Goal: Information Seeking & Learning: Learn about a topic

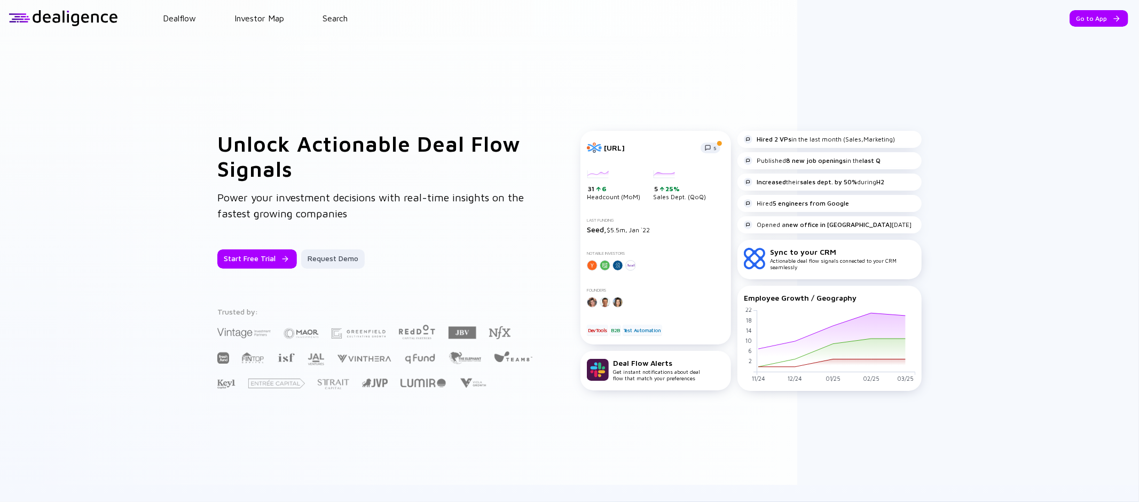
drag, startPoint x: 500, startPoint y: 385, endPoint x: 165, endPoint y: 336, distance: 339.0
click at [166, 336] on div "Unlock Actionable Deal Flow Signals Power your investment decisions with real-t…" at bounding box center [569, 260] width 1139 height 449
drag, startPoint x: 178, startPoint y: 326, endPoint x: 535, endPoint y: 393, distance: 363.4
click at [512, 388] on div "Unlock Actionable Deal Flow Signals Power your investment decisions with real-t…" at bounding box center [569, 260] width 1139 height 449
click at [184, 21] on link "Dealflow" at bounding box center [179, 18] width 33 height 10
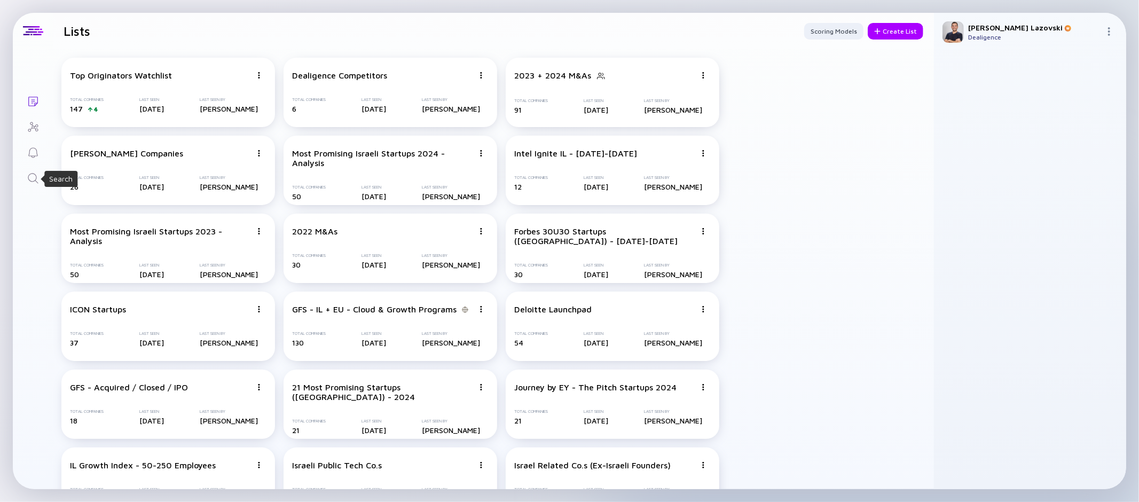
click at [35, 177] on icon "Search" at bounding box center [33, 178] width 13 height 13
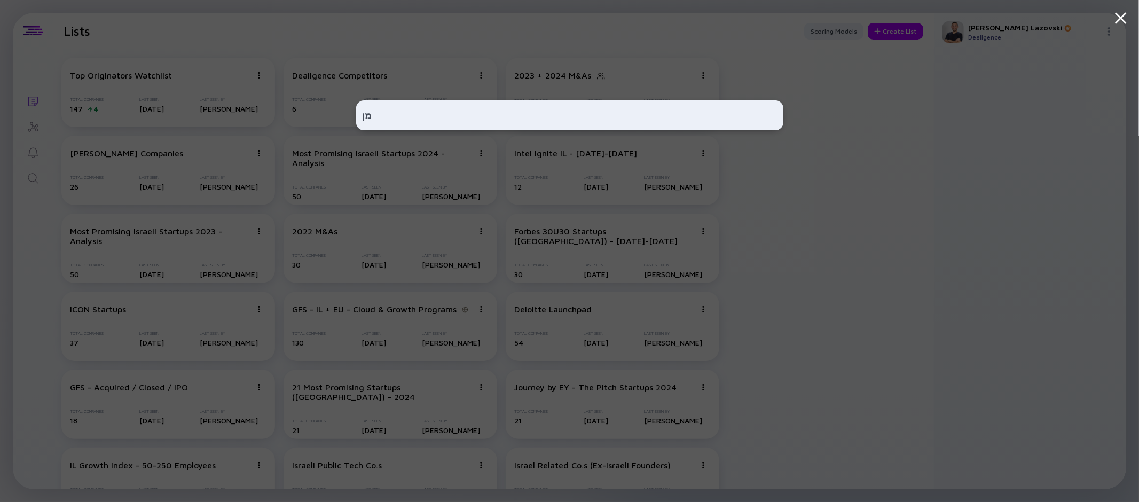
type input "מ"
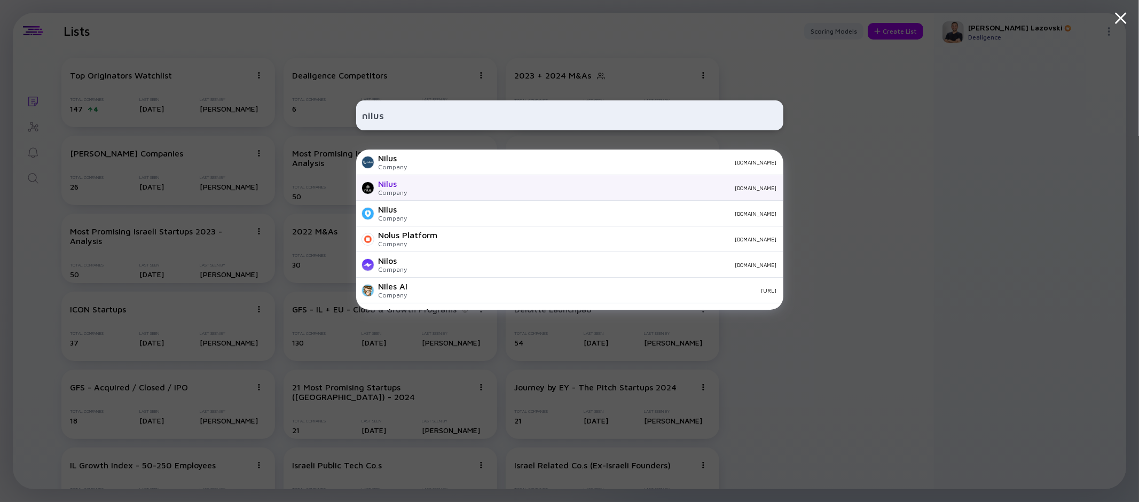
type input "nilus"
click at [418, 198] on div "Nilus Company [DOMAIN_NAME]" at bounding box center [569, 188] width 427 height 26
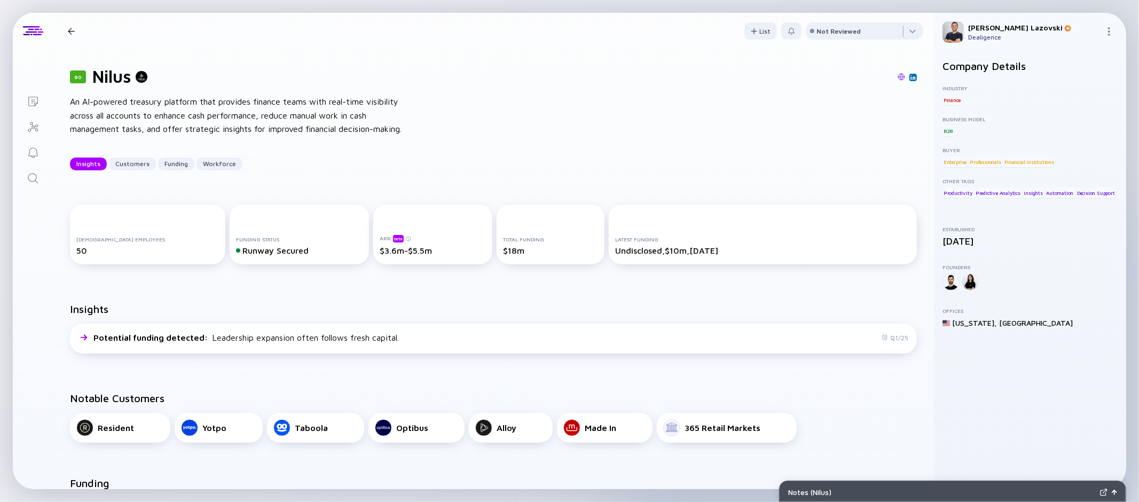
drag, startPoint x: 147, startPoint y: 104, endPoint x: 291, endPoint y: 117, distance: 143.8
click at [291, 117] on div "An AI-powered treasury platform that provides finance teams with real-time visi…" at bounding box center [241, 115] width 342 height 41
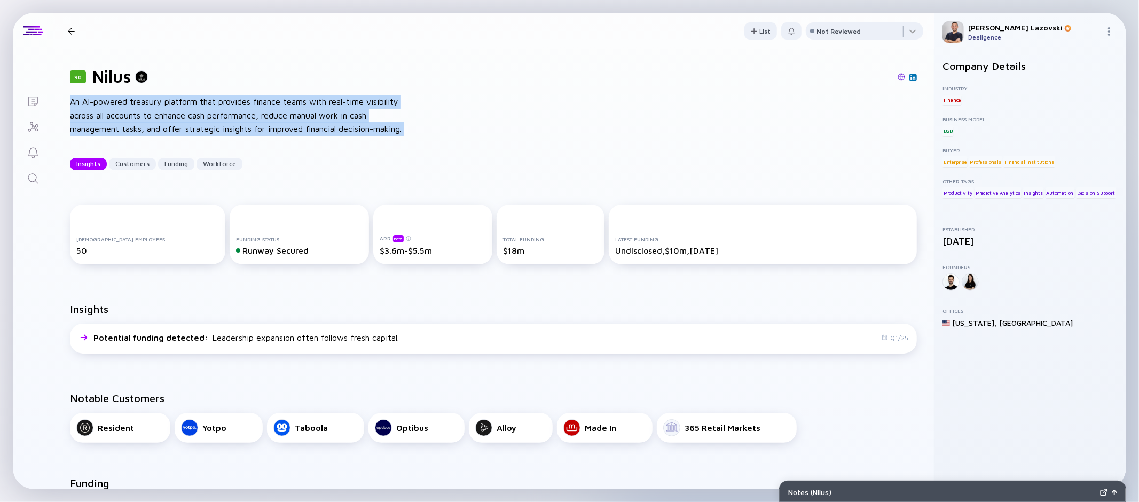
click at [291, 117] on div "An AI-powered treasury platform that provides finance teams with real-time visi…" at bounding box center [241, 115] width 342 height 41
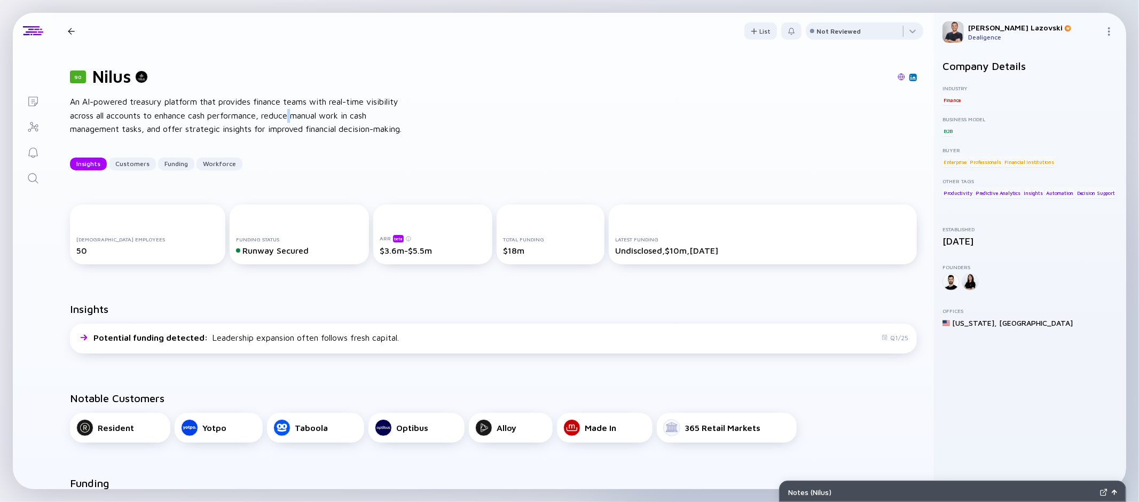
click at [291, 117] on div "An AI-powered treasury platform that provides finance teams with real-time visi…" at bounding box center [241, 115] width 342 height 41
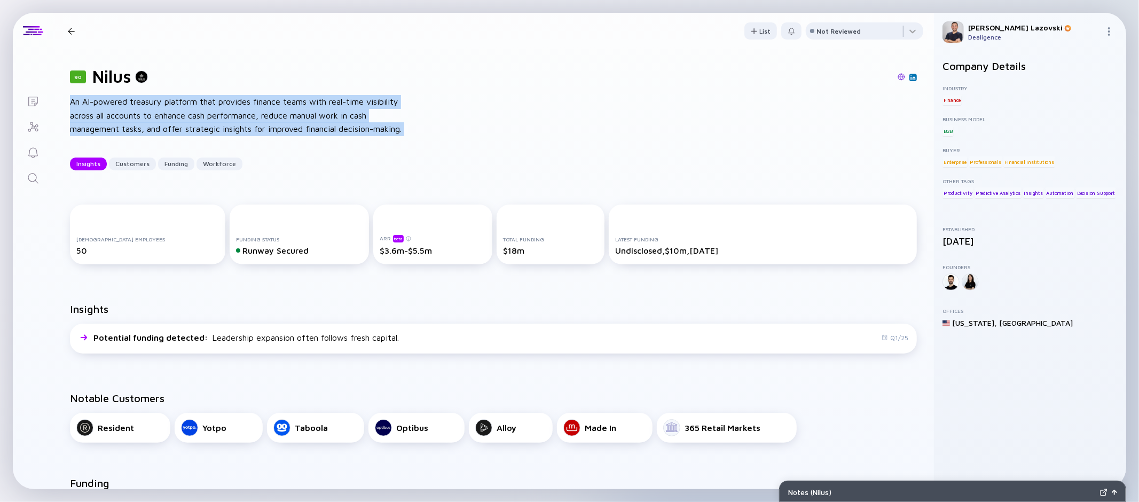
click at [291, 117] on div "An AI-powered treasury platform that provides finance teams with real-time visi…" at bounding box center [241, 115] width 342 height 41
click at [386, 108] on div "An AI-powered treasury platform that provides finance teams with real-time visi…" at bounding box center [241, 115] width 342 height 41
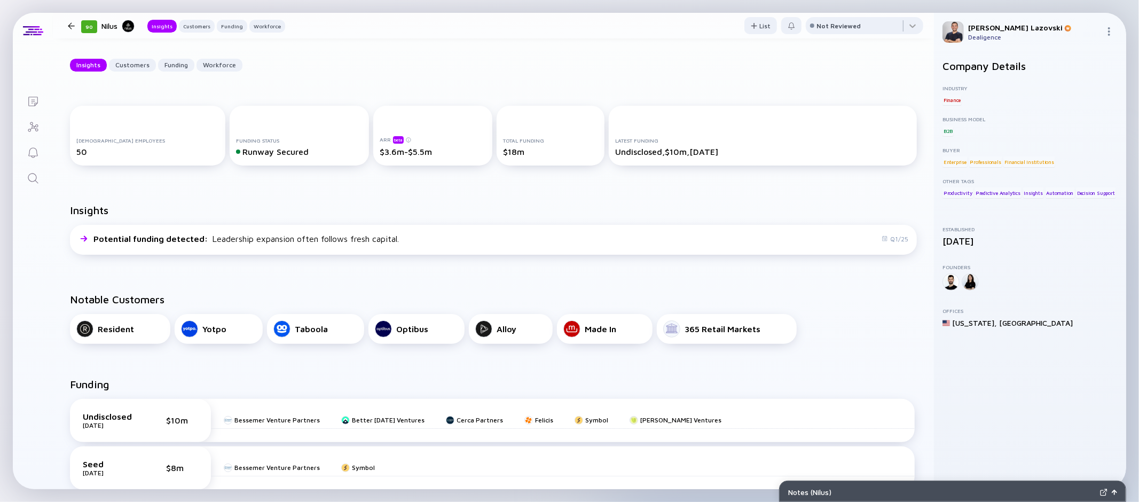
scroll to position [95, 0]
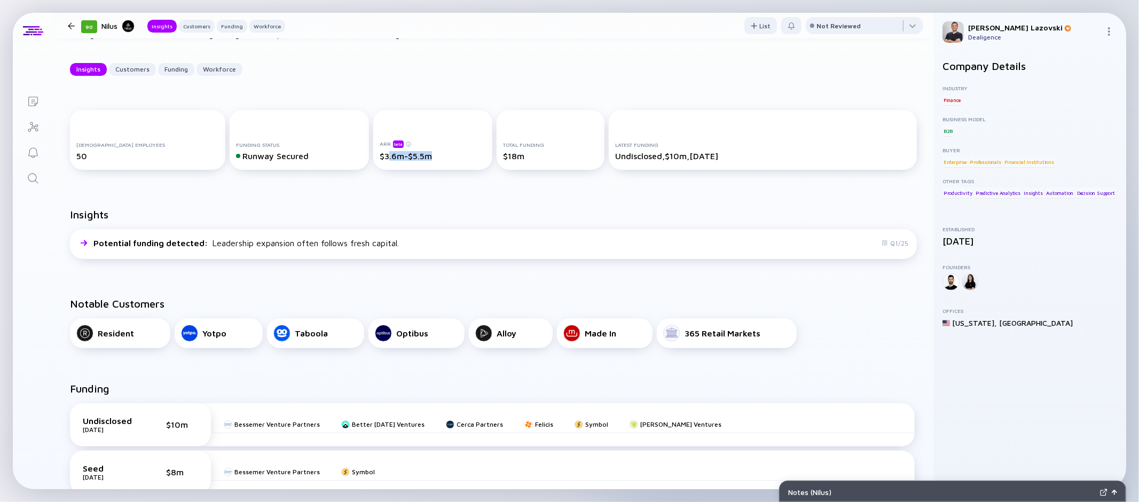
drag, startPoint x: 367, startPoint y: 157, endPoint x: 419, endPoint y: 154, distance: 52.4
click at [419, 154] on div "$3.6m-$5.5m" at bounding box center [433, 156] width 106 height 10
click at [396, 151] on div "$3.6m-$5.5m" at bounding box center [433, 156] width 106 height 10
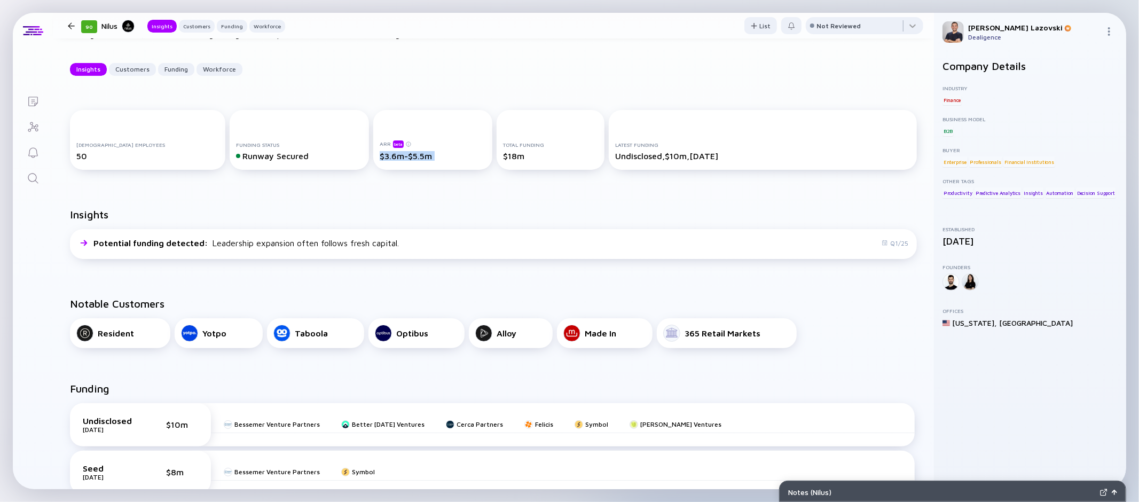
click at [398, 153] on div "$3.6m-$5.5m" at bounding box center [433, 156] width 106 height 10
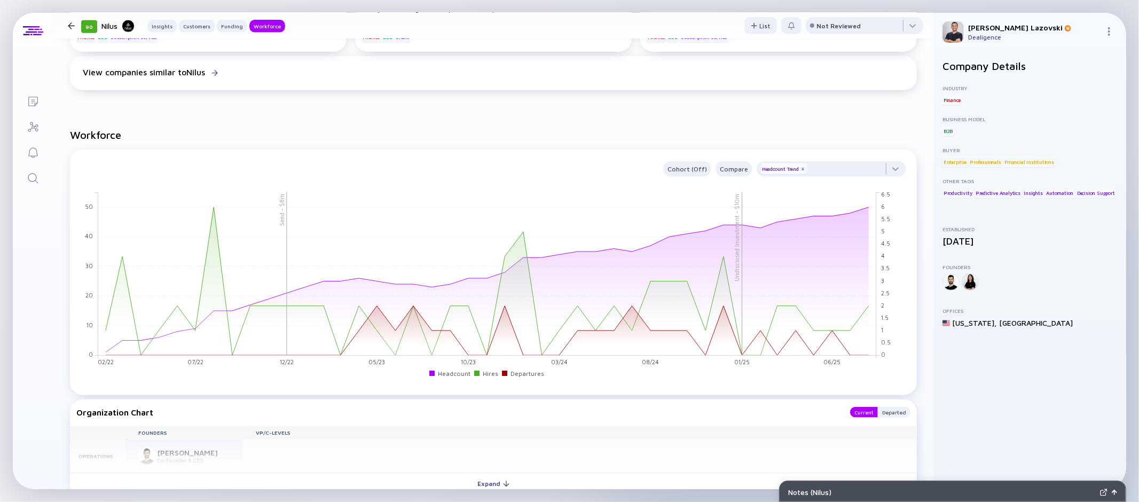
scroll to position [850, 0]
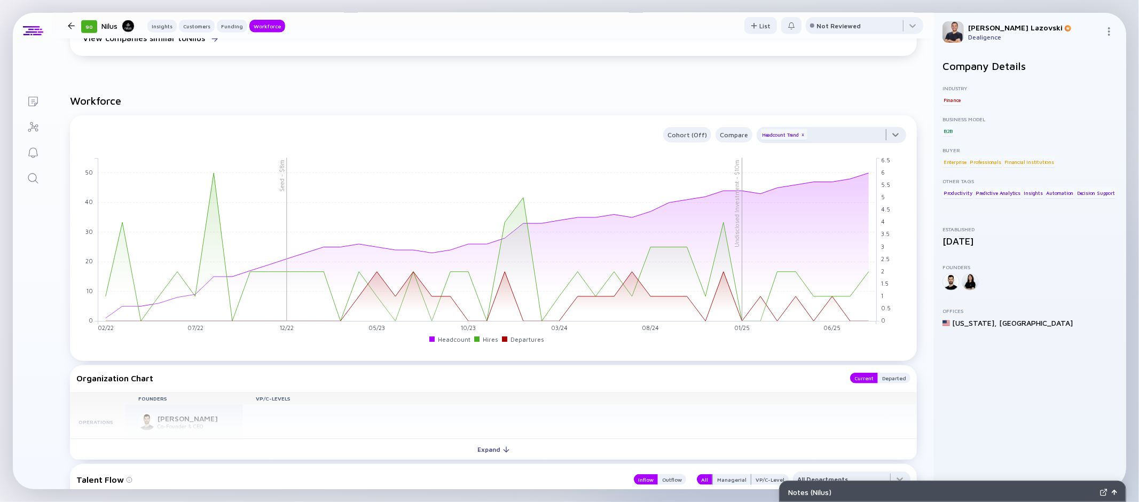
click at [836, 135] on div at bounding box center [832, 137] width 150 height 21
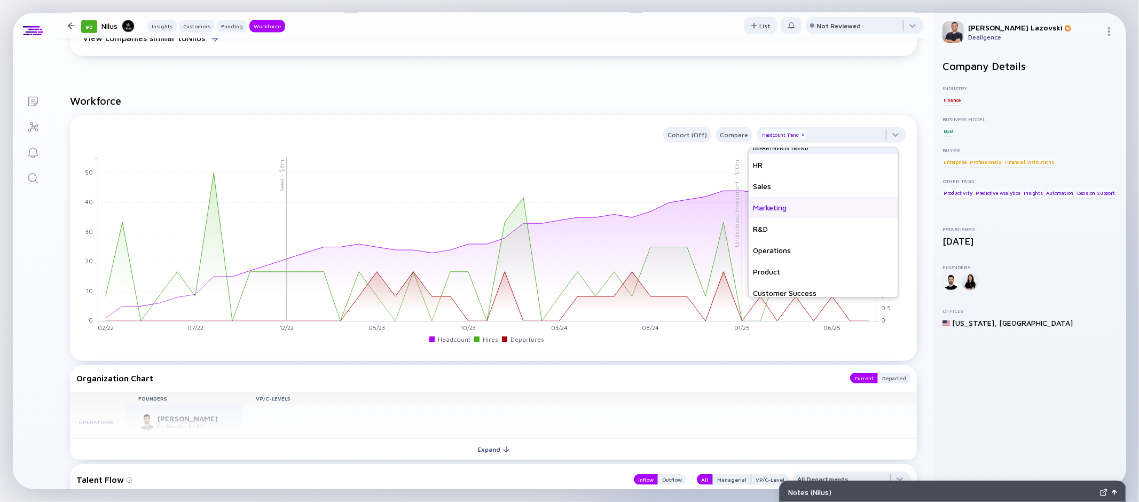
scroll to position [76, 0]
click at [802, 258] on div "Finance" at bounding box center [824, 265] width 150 height 21
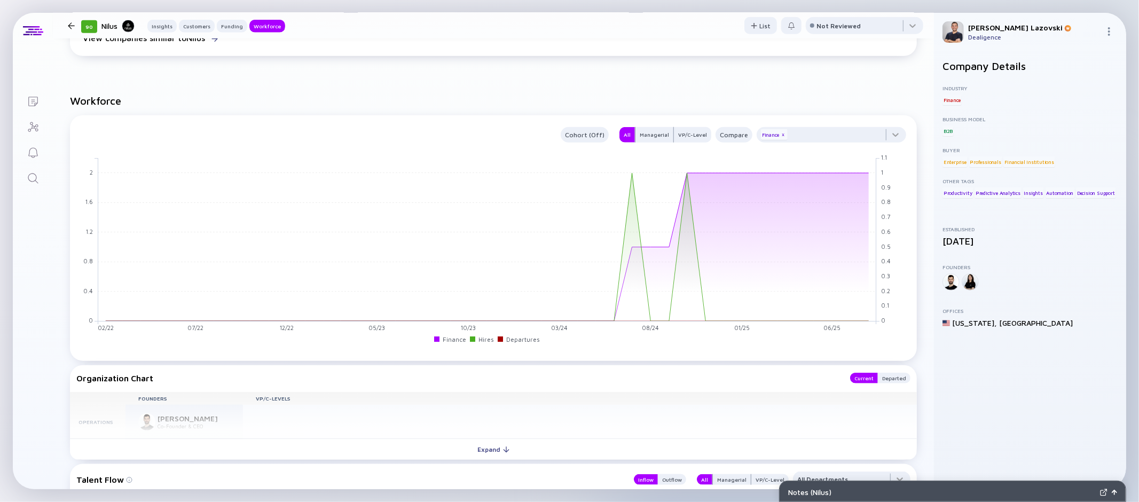
click at [795, 138] on div at bounding box center [832, 137] width 150 height 21
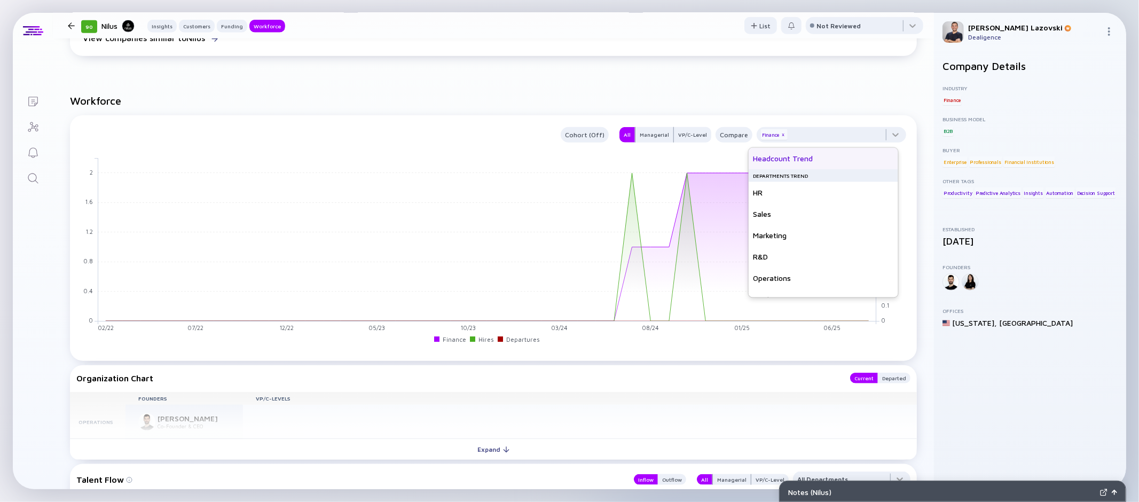
click at [795, 157] on div "Headcount Trend" at bounding box center [824, 158] width 150 height 21
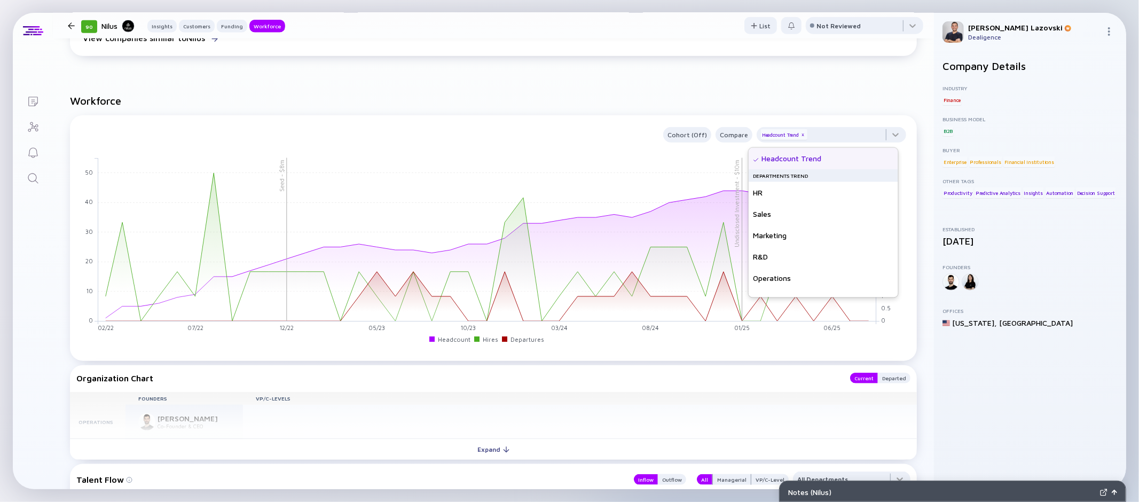
click at [665, 103] on h2 "Workforce" at bounding box center [493, 101] width 847 height 12
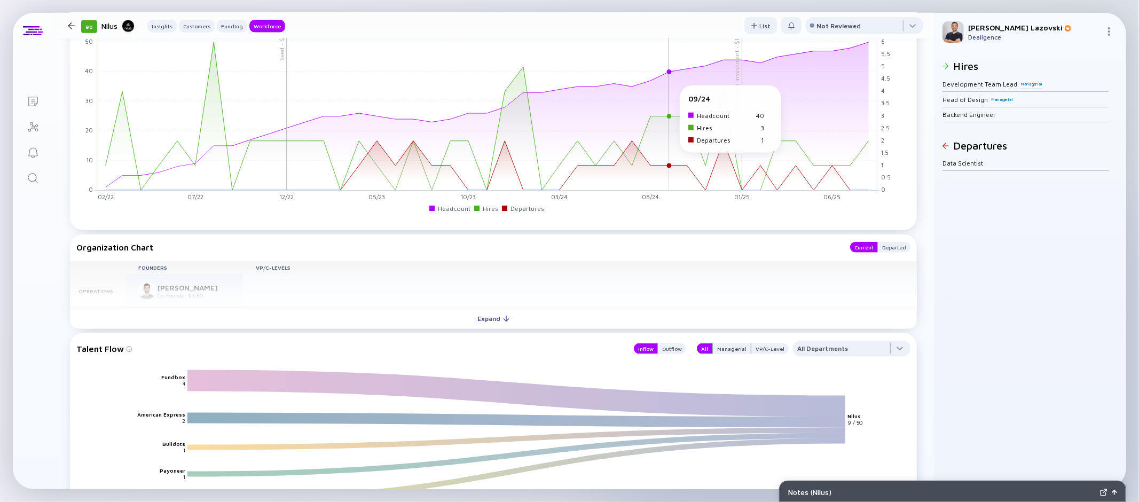
scroll to position [992, 0]
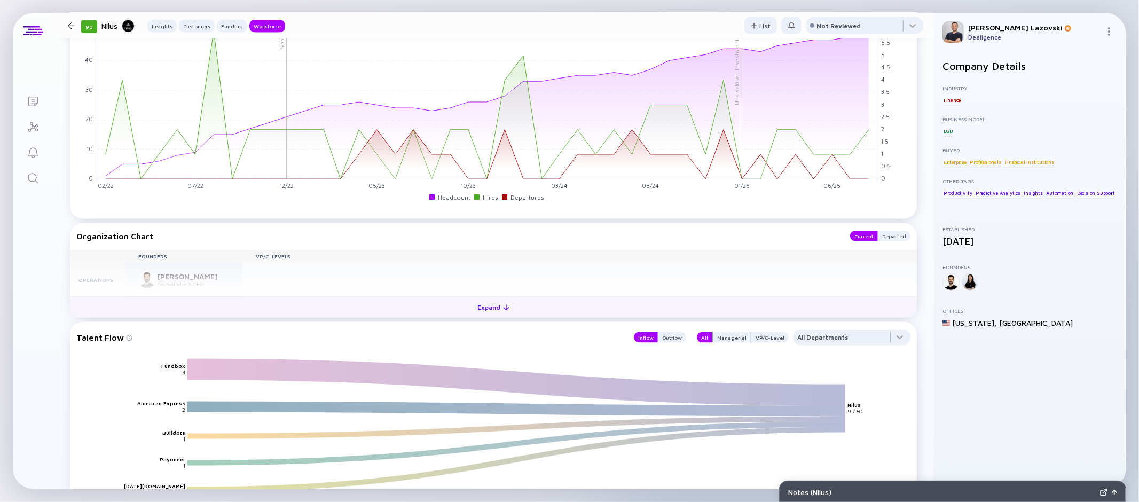
click at [541, 303] on button "Expand" at bounding box center [493, 306] width 847 height 21
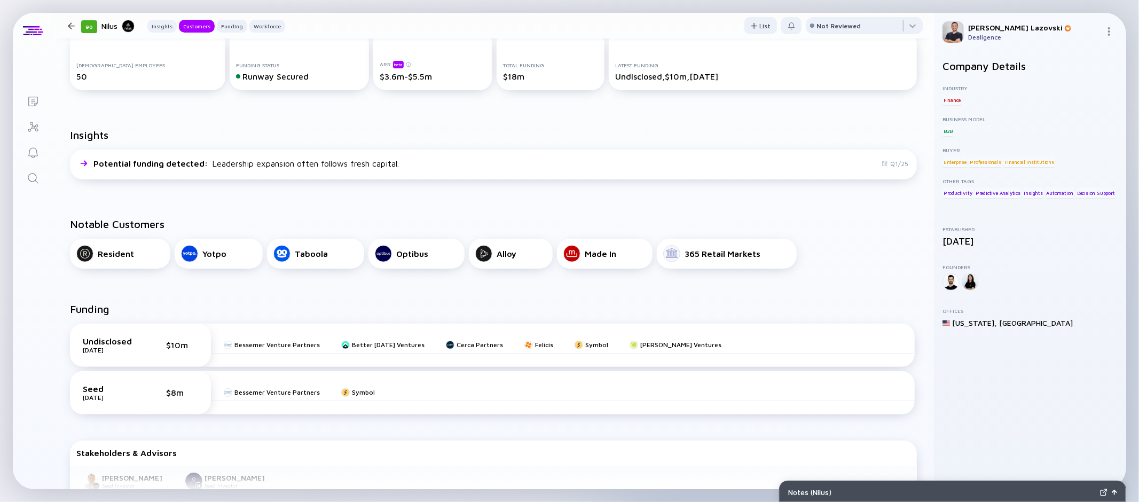
scroll to position [128, 0]
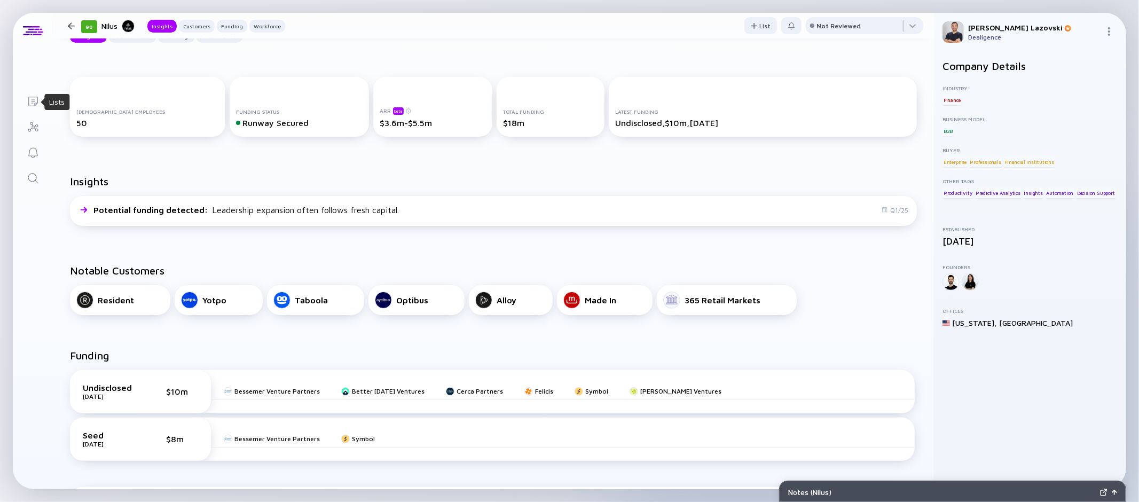
click at [34, 100] on icon "Lists" at bounding box center [33, 101] width 13 height 13
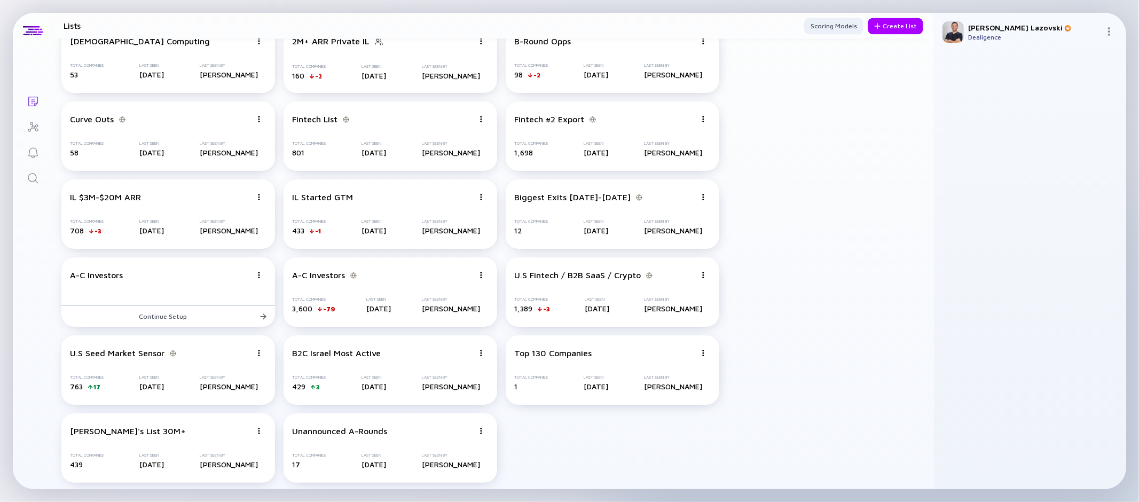
scroll to position [2063, 0]
click at [425, 436] on div "Unannounced A-Rounds Total Companies 17 Last Seen [DATE] Last Seen By [PERSON_N…" at bounding box center [391, 446] width 214 height 69
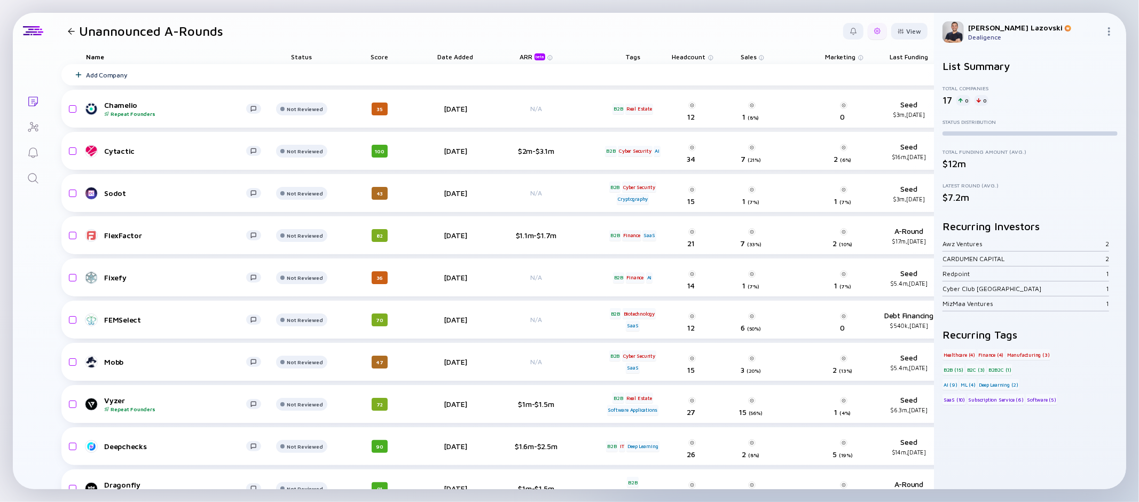
click at [878, 36] on div at bounding box center [877, 31] width 19 height 17
click at [822, 118] on div "Edit Filter" at bounding box center [844, 116] width 67 height 21
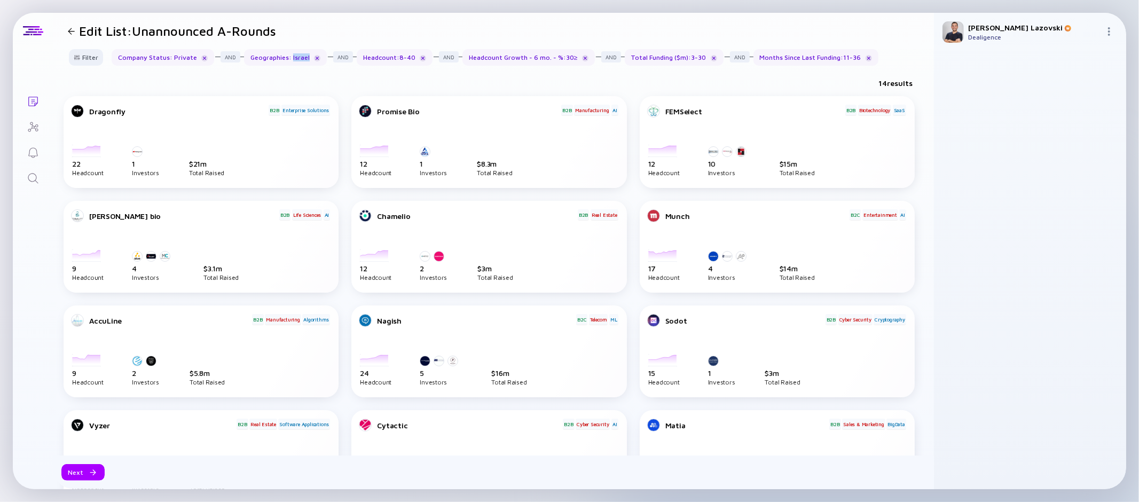
drag, startPoint x: 288, startPoint y: 58, endPoint x: 306, endPoint y: 58, distance: 17.6
click at [306, 58] on div "Geographies : [GEOGRAPHIC_DATA]" at bounding box center [285, 57] width 83 height 17
drag, startPoint x: 385, startPoint y: 57, endPoint x: 407, endPoint y: 57, distance: 22.4
click at [407, 57] on div "Headcount : 8 - 40" at bounding box center [395, 57] width 76 height 17
drag, startPoint x: 489, startPoint y: 59, endPoint x: 566, endPoint y: 59, distance: 76.4
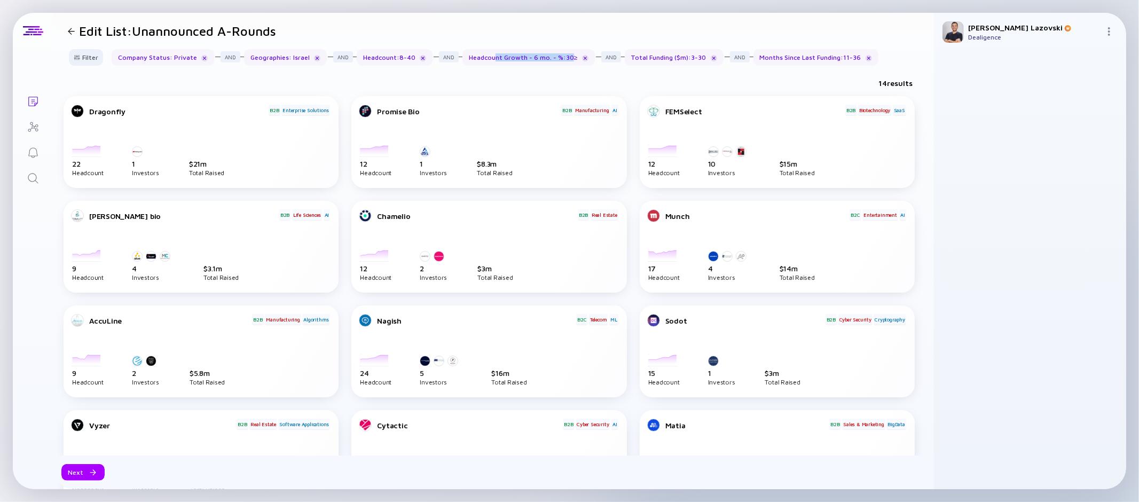
click at [566, 59] on div "Headcount Growth - 6 mo. - % : 30 ≥" at bounding box center [529, 57] width 132 height 17
drag, startPoint x: 761, startPoint y: 56, endPoint x: 851, endPoint y: 59, distance: 90.3
click at [851, 59] on div "Months Since Last Funding : 11 - 36" at bounding box center [816, 57] width 125 height 17
click at [797, 58] on div "Months Since Last Funding : 11 - 36" at bounding box center [816, 57] width 125 height 17
drag, startPoint x: 471, startPoint y: 55, endPoint x: 552, endPoint y: 57, distance: 81.2
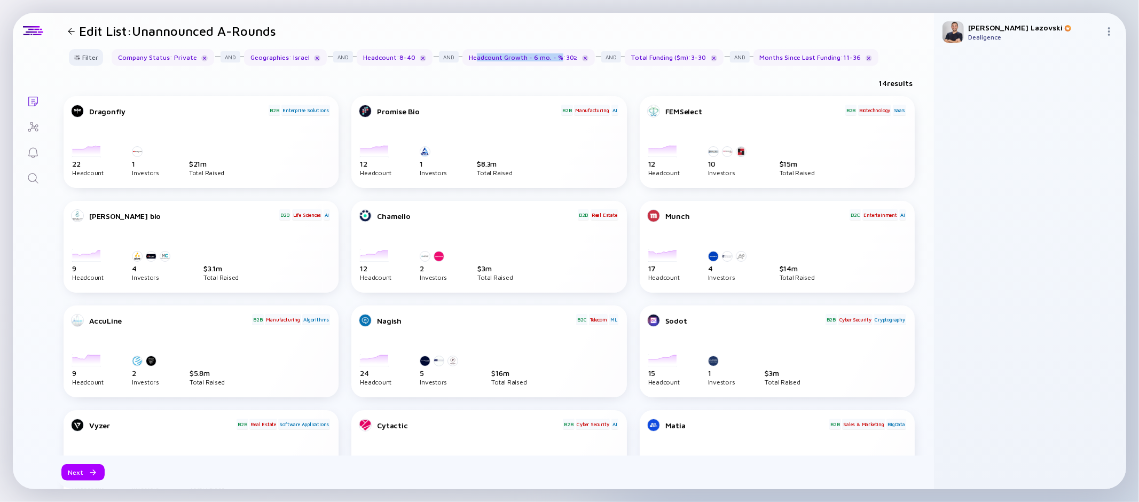
click at [552, 57] on div "Headcount Growth - 6 mo. - % : 30 ≥" at bounding box center [529, 57] width 132 height 17
click at [382, 79] on div "14 results" at bounding box center [493, 85] width 881 height 22
click at [79, 479] on div "Next" at bounding box center [82, 472] width 43 height 17
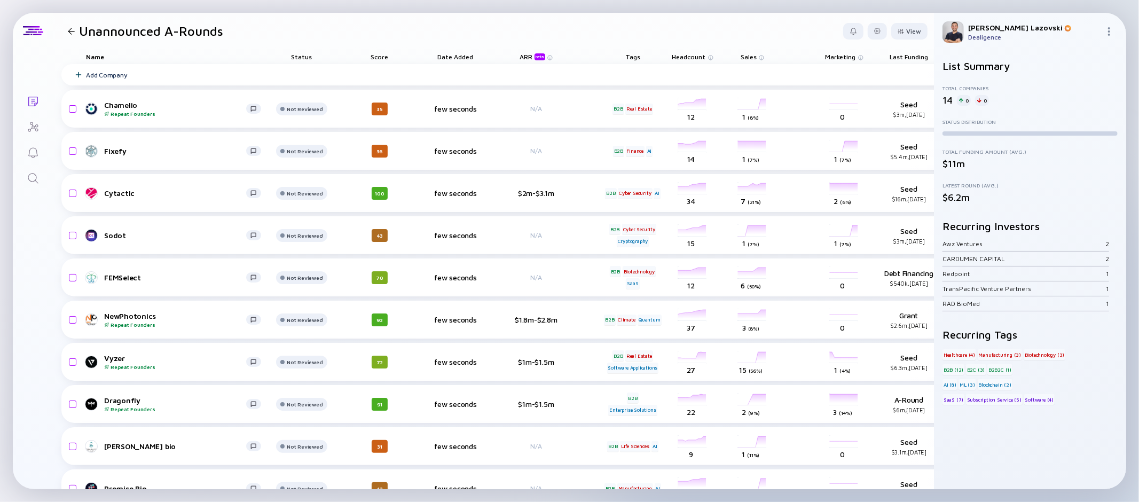
scroll to position [0, 132]
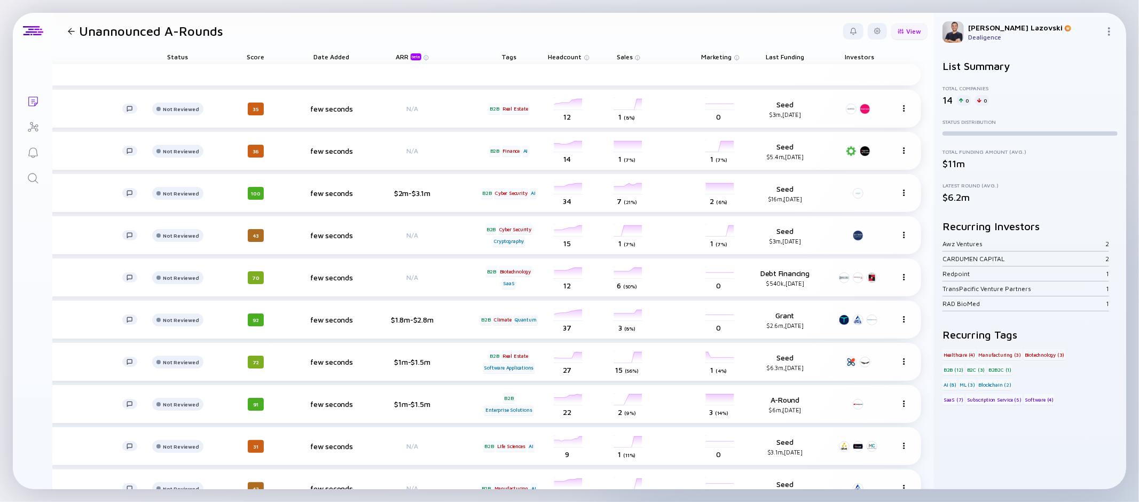
click at [902, 30] on div "View" at bounding box center [909, 31] width 36 height 17
click at [865, 163] on div "Growth % (6m)" at bounding box center [883, 158] width 72 height 21
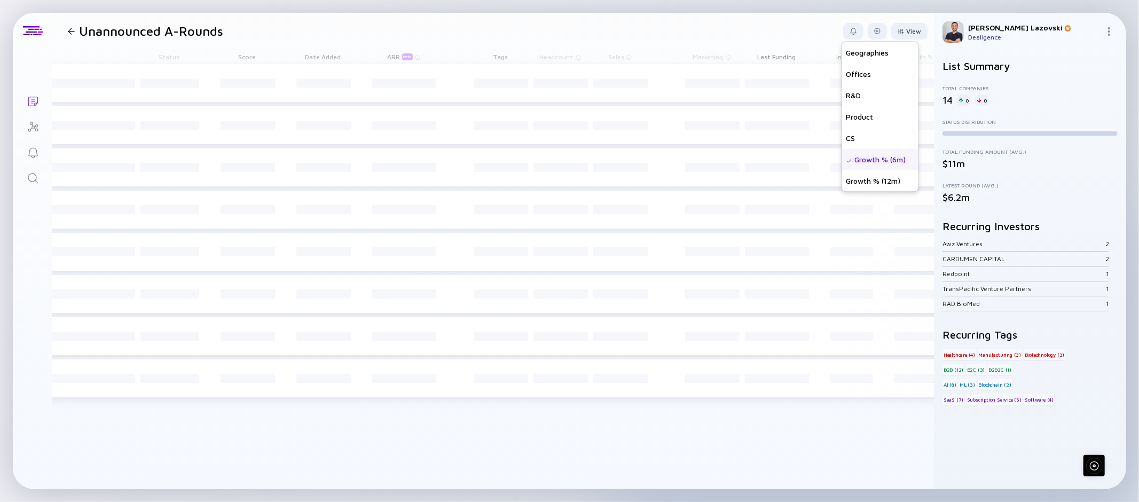
click at [742, 35] on header "Unannounced A-Rounds View Name Status Score Tags ARR beta Founders Date Added H…" at bounding box center [493, 31] width 881 height 36
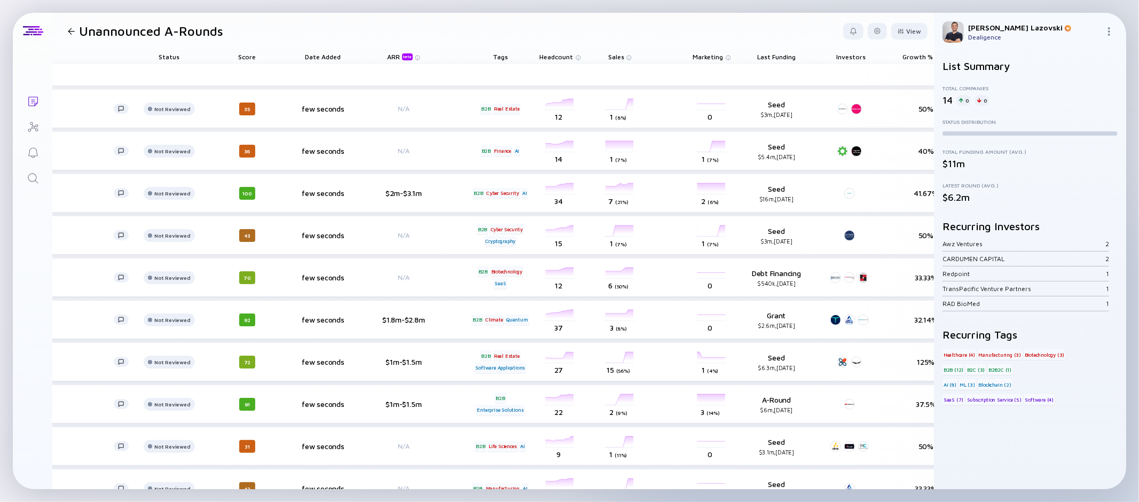
scroll to position [0, 202]
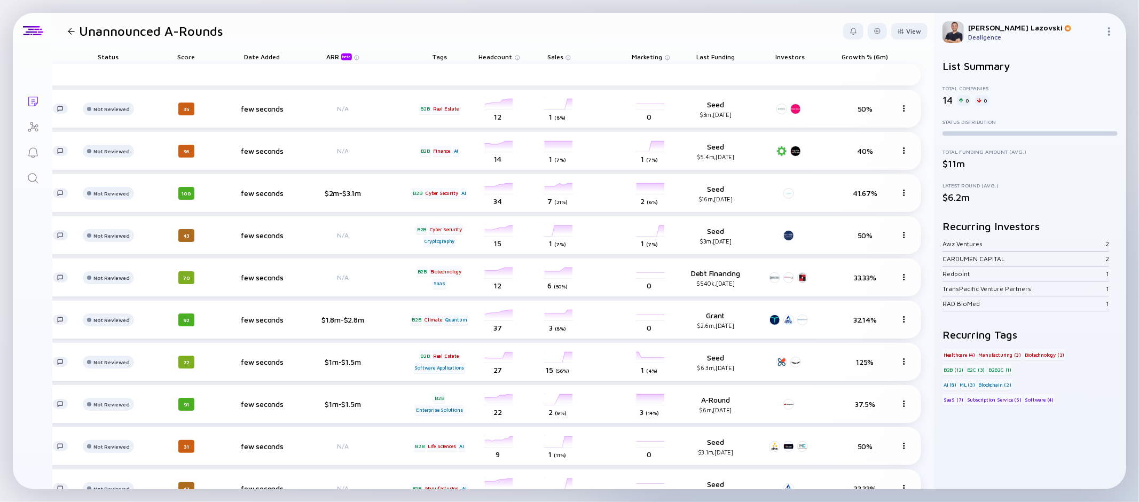
click at [849, 56] on span "Growth % (6m)" at bounding box center [865, 57] width 46 height 8
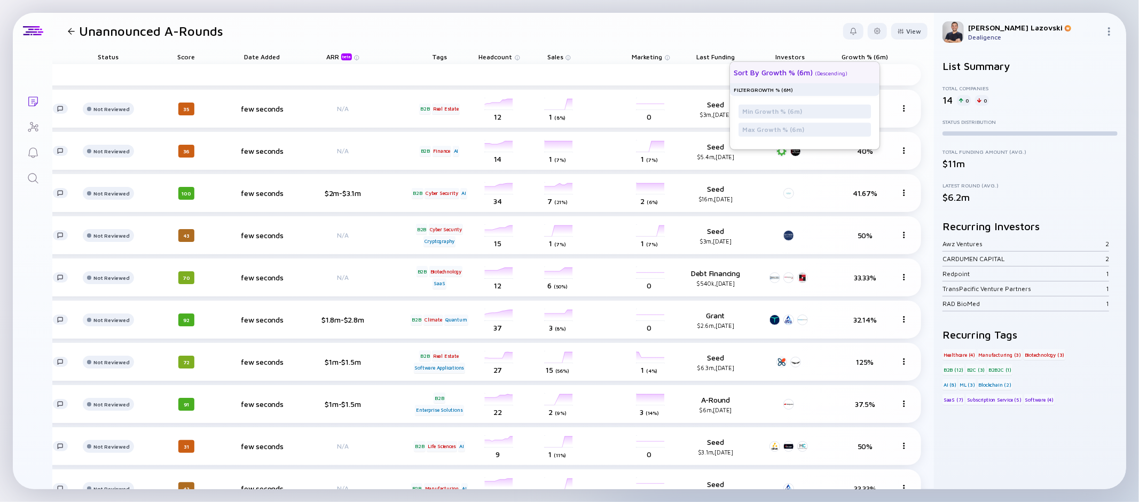
click at [828, 73] on div "( Descending )" at bounding box center [832, 73] width 33 height 6
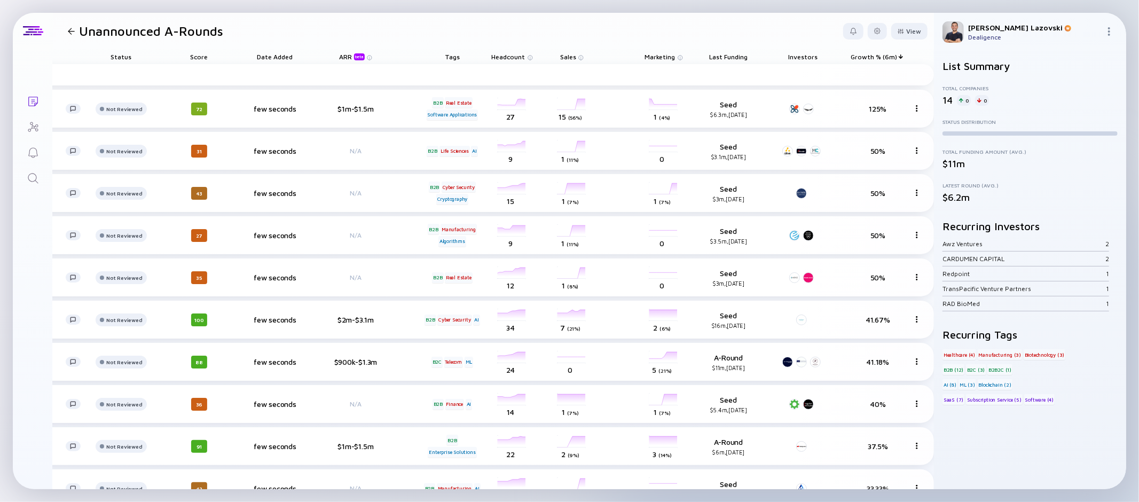
scroll to position [0, 0]
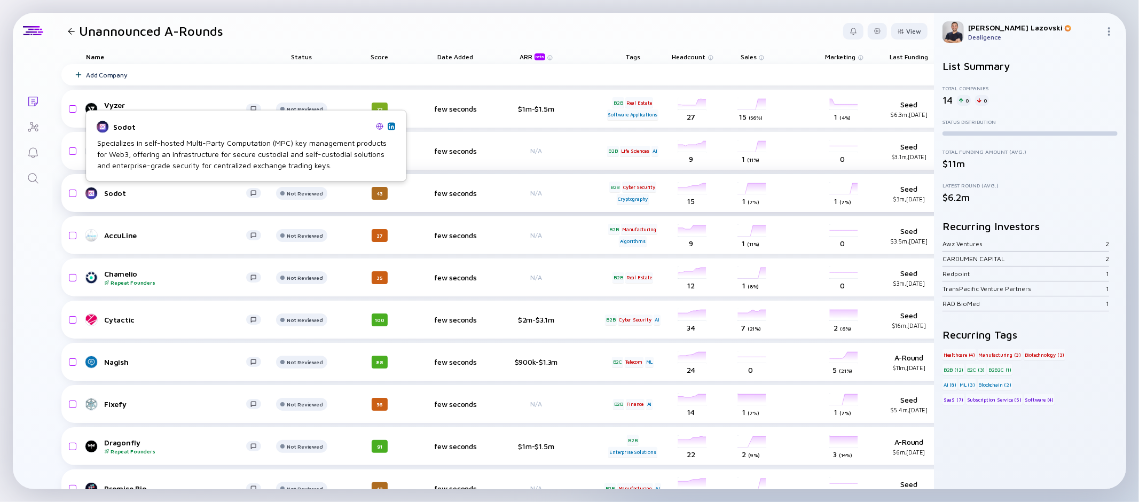
click at [118, 191] on div "Sodot" at bounding box center [175, 193] width 142 height 9
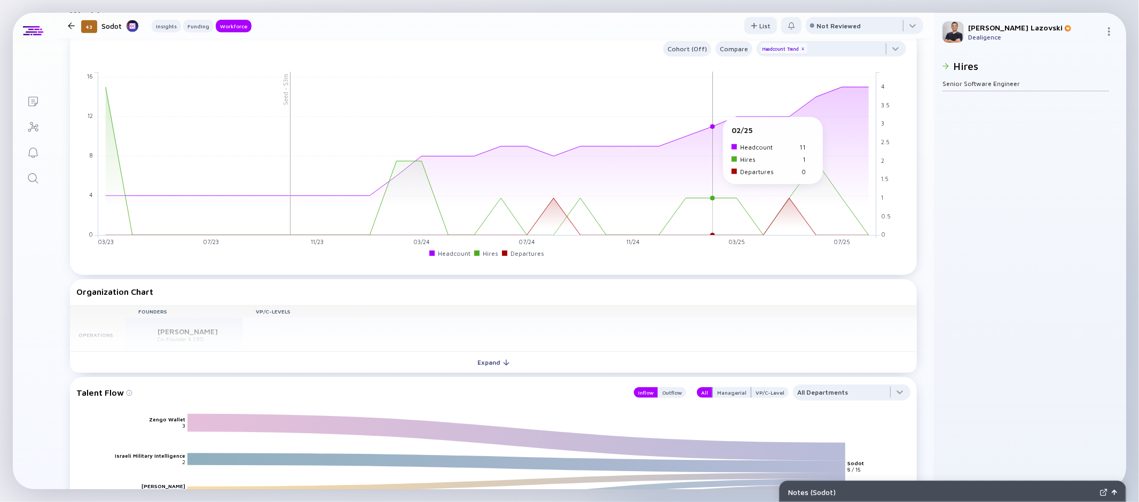
scroll to position [874, 0]
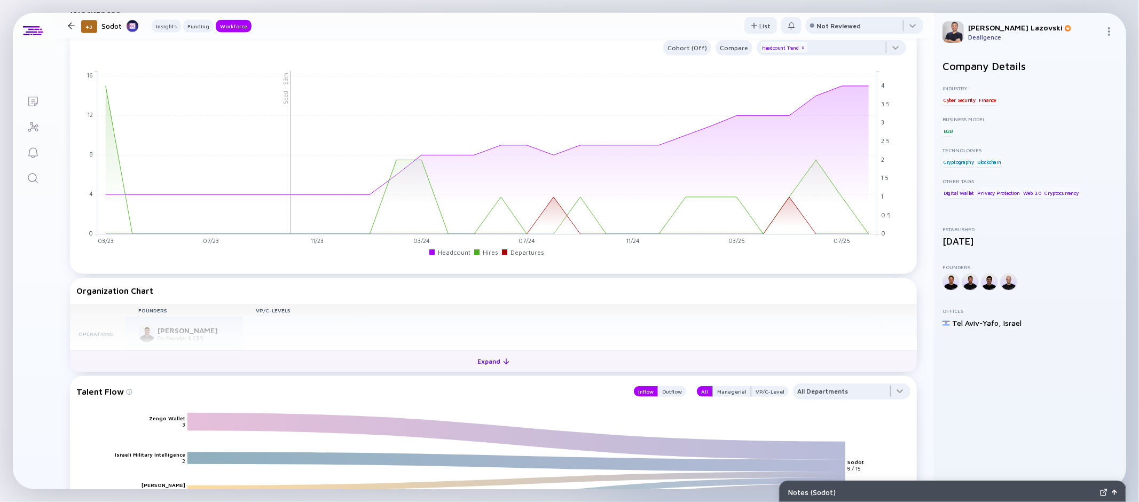
click at [491, 370] on div "Expand" at bounding box center [494, 361] width 44 height 17
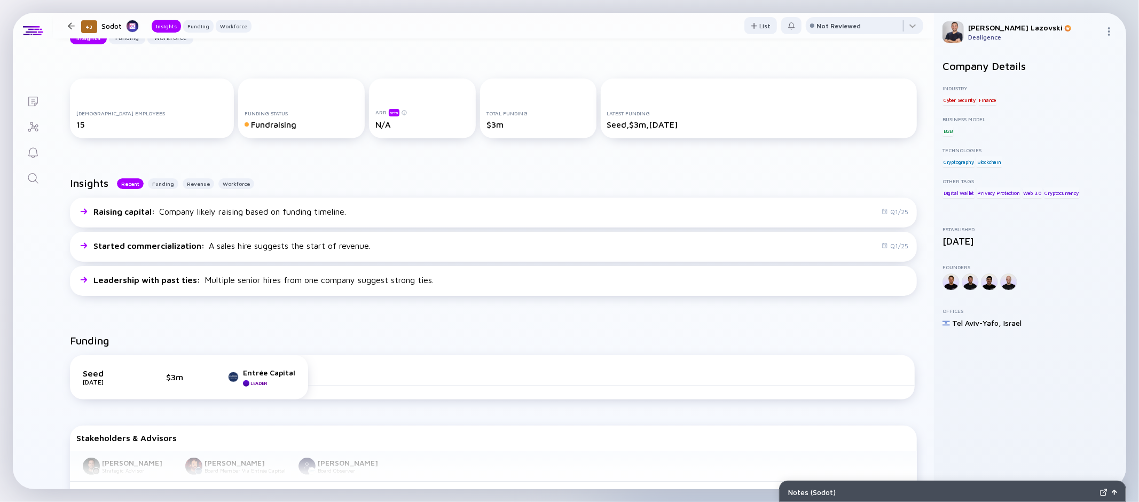
scroll to position [110, 0]
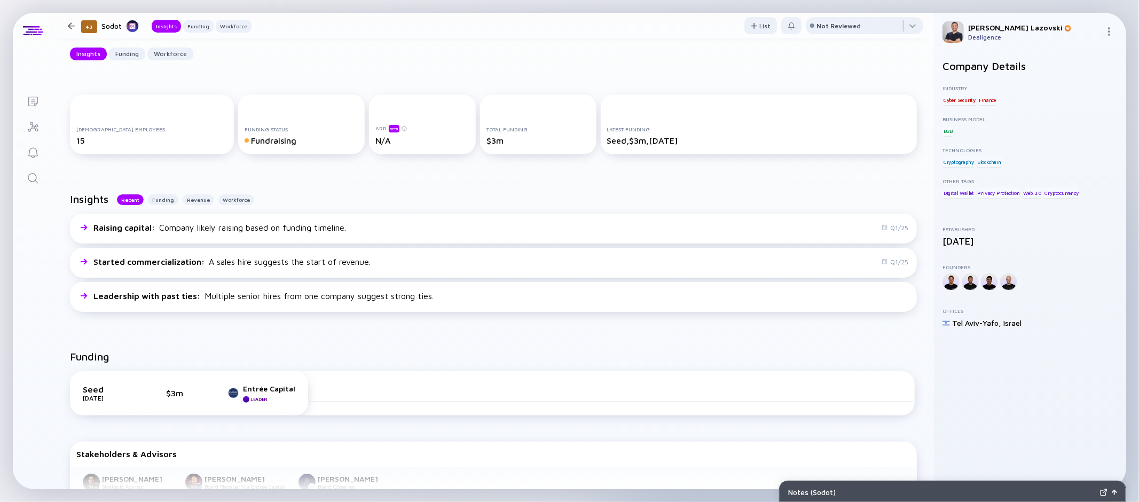
click at [72, 26] on div at bounding box center [71, 25] width 7 height 7
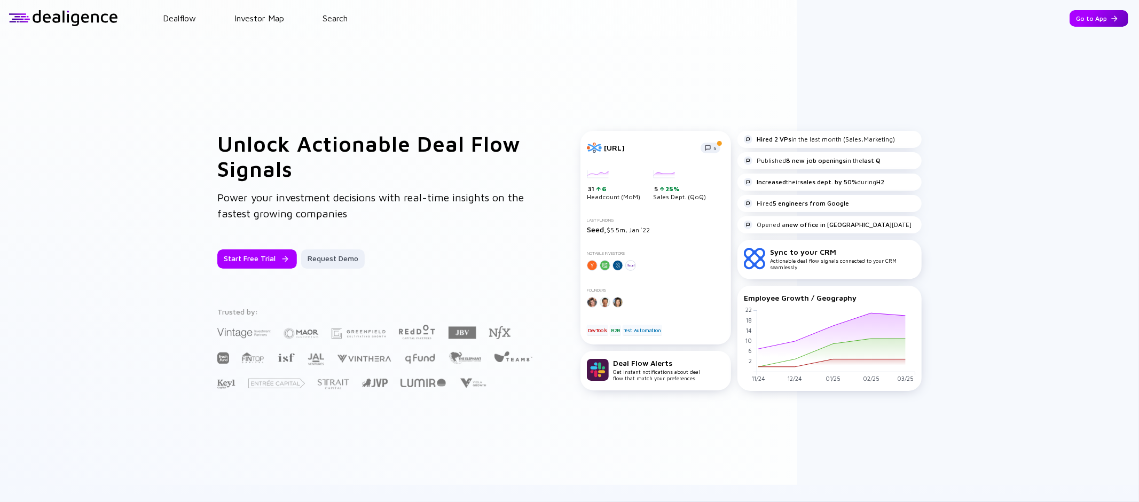
click at [1089, 21] on div "Go to App" at bounding box center [1099, 18] width 59 height 17
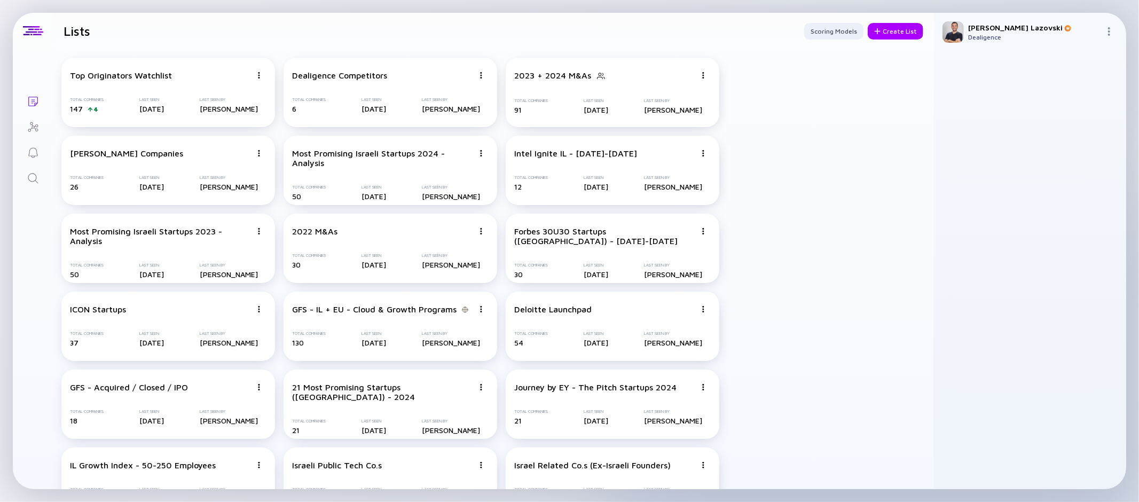
click at [1110, 33] on img at bounding box center [1109, 31] width 9 height 9
click at [1064, 82] on div "Team Members" at bounding box center [1073, 84] width 71 height 21
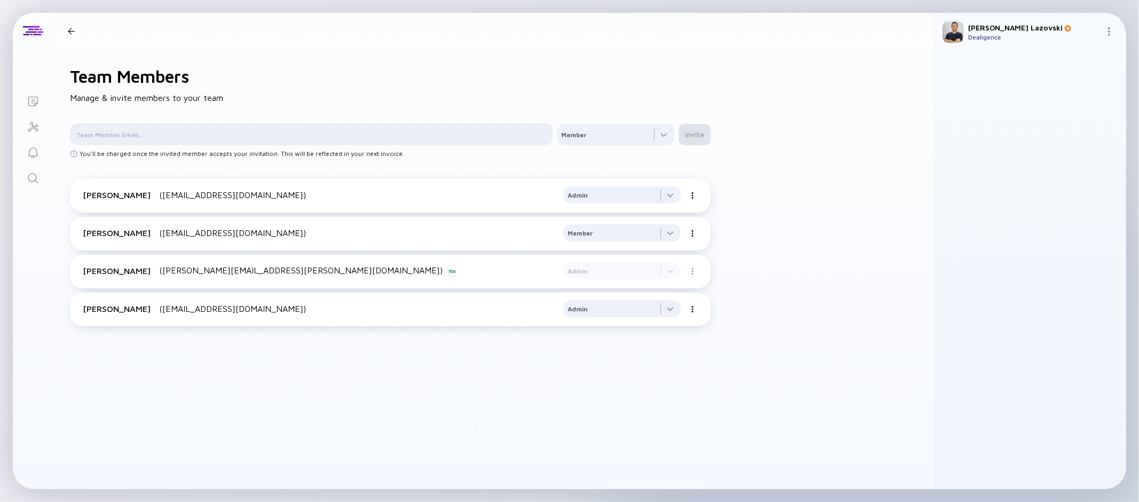
click at [344, 132] on input "text" at bounding box center [311, 134] width 470 height 11
click at [594, 140] on div at bounding box center [616, 134] width 118 height 21
click at [500, 96] on div "Team Members Manage & invite members to your team Member Member Admin Invite Yo…" at bounding box center [493, 269] width 881 height 440
click at [35, 103] on icon "Lists" at bounding box center [33, 102] width 10 height 10
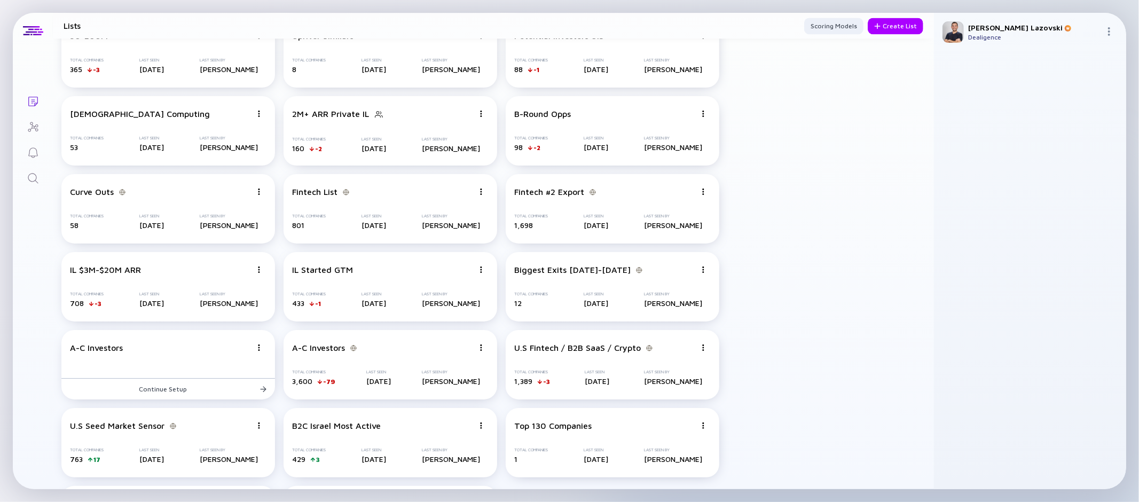
scroll to position [2063, 0]
